Goal: Find specific page/section: Find specific page/section

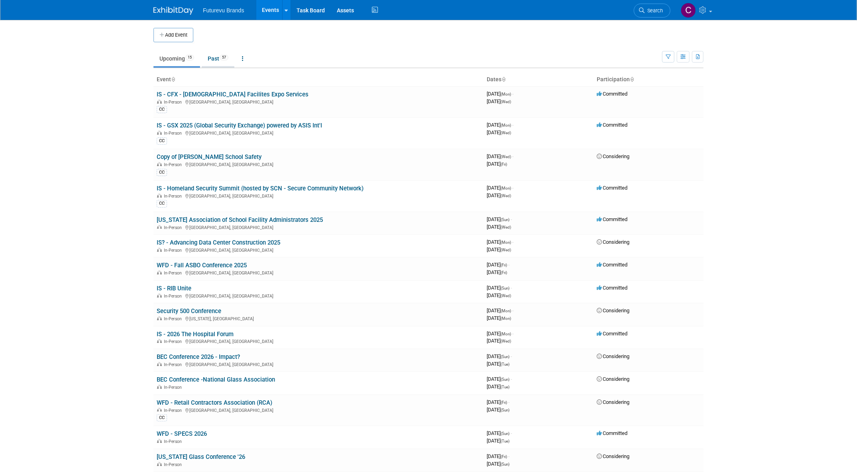
click at [216, 61] on link "Past 57" at bounding box center [218, 58] width 33 height 15
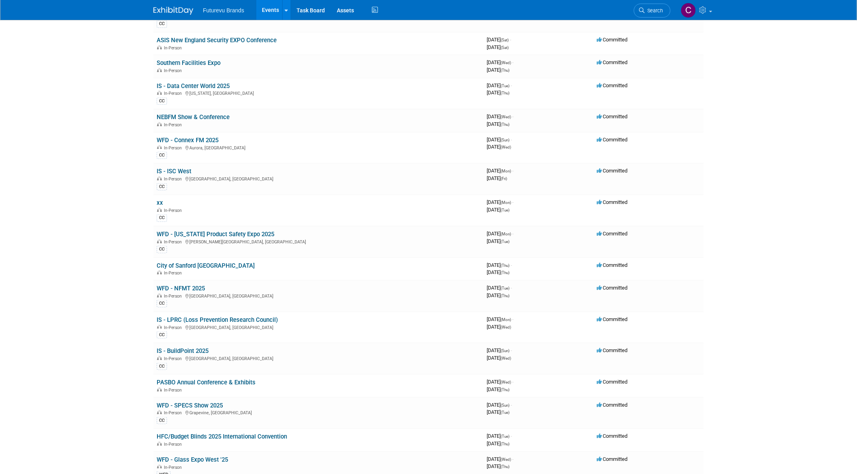
scroll to position [558, 0]
click at [228, 315] on link "IS - LPRC (Loss Prevention Research Council)" at bounding box center [217, 318] width 121 height 7
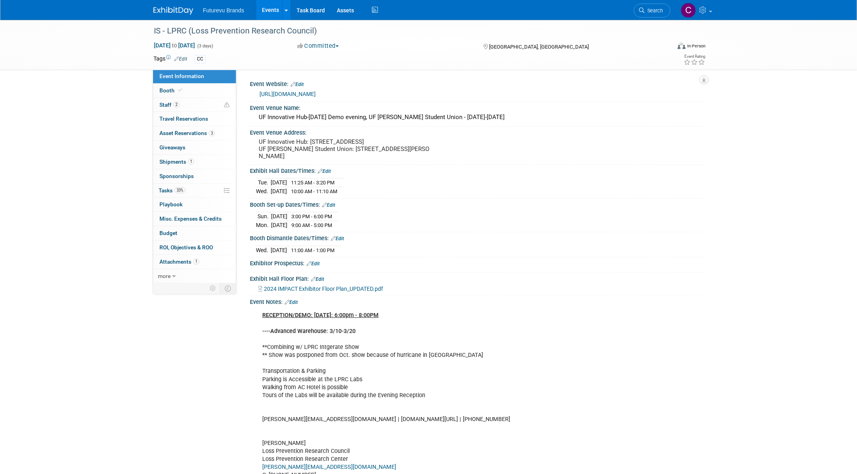
click at [316, 96] on link "[URL][DOMAIN_NAME]" at bounding box center [288, 94] width 56 height 6
